Goal: Task Accomplishment & Management: Complete application form

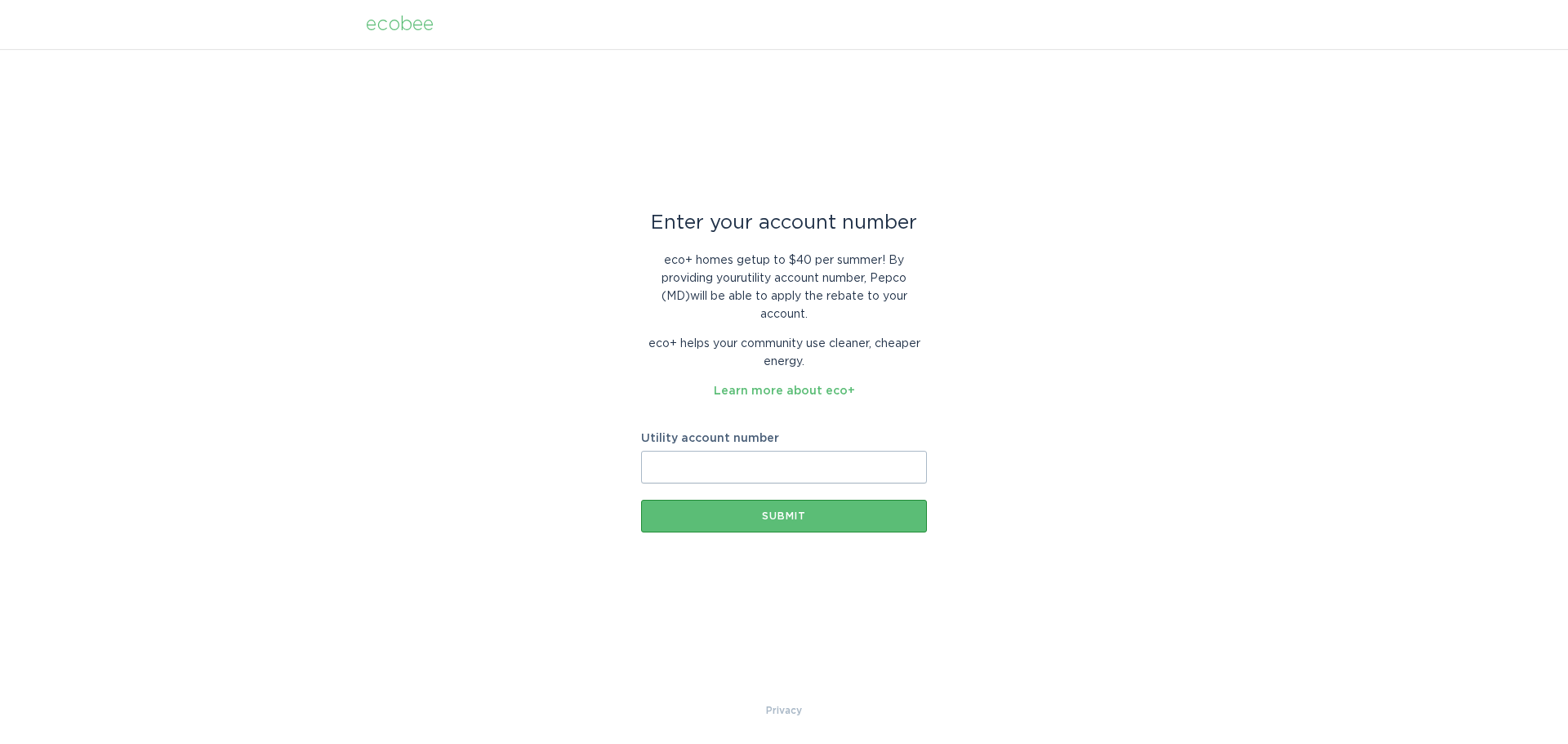
paste input "55023927092"
type input "55023927092"
click at [714, 509] on button "Submit" at bounding box center [784, 516] width 285 height 33
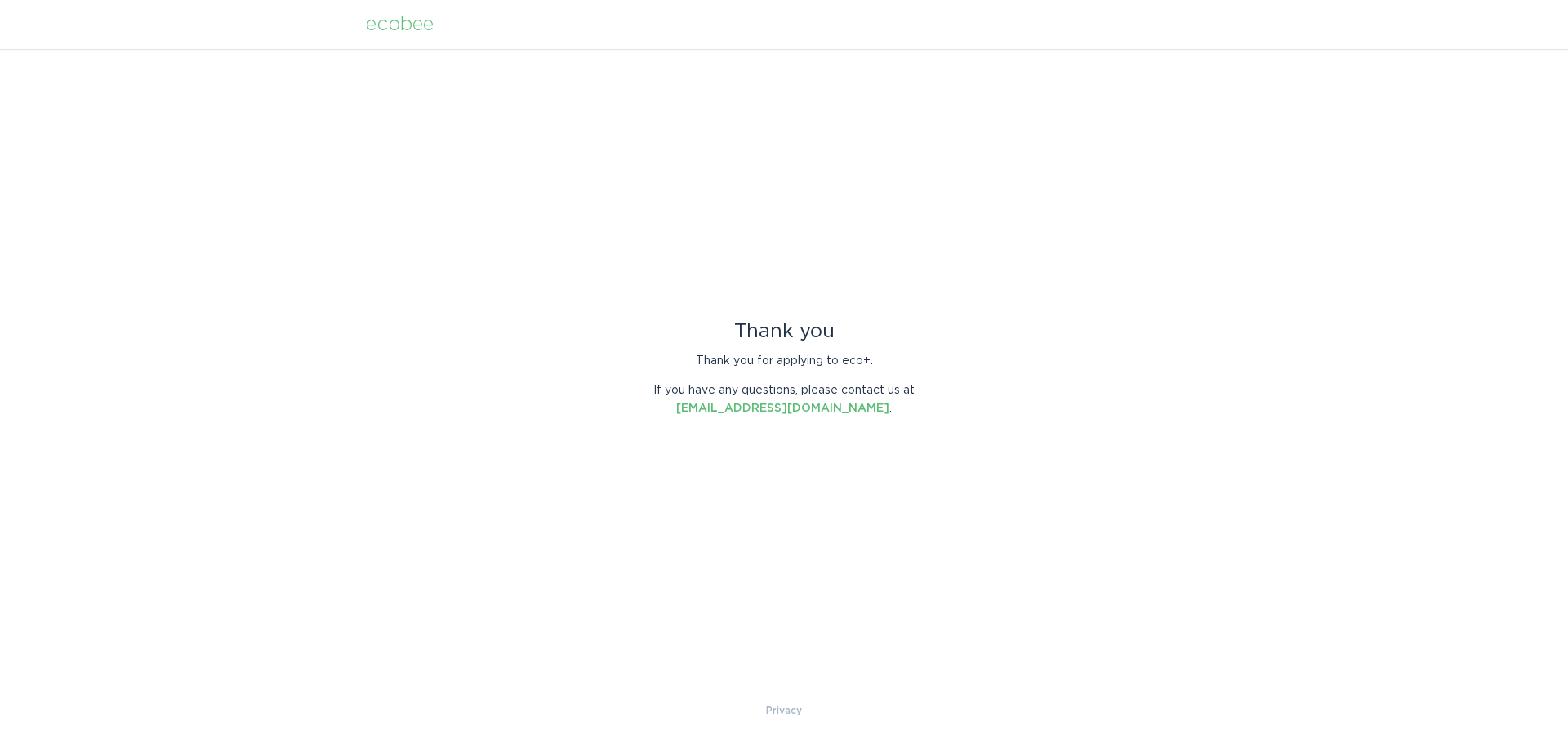
click at [410, 22] on div "ecobee" at bounding box center [399, 24] width 68 height 18
click at [420, 28] on div "ecobee" at bounding box center [399, 24] width 68 height 18
